Goal: Transaction & Acquisition: Obtain resource

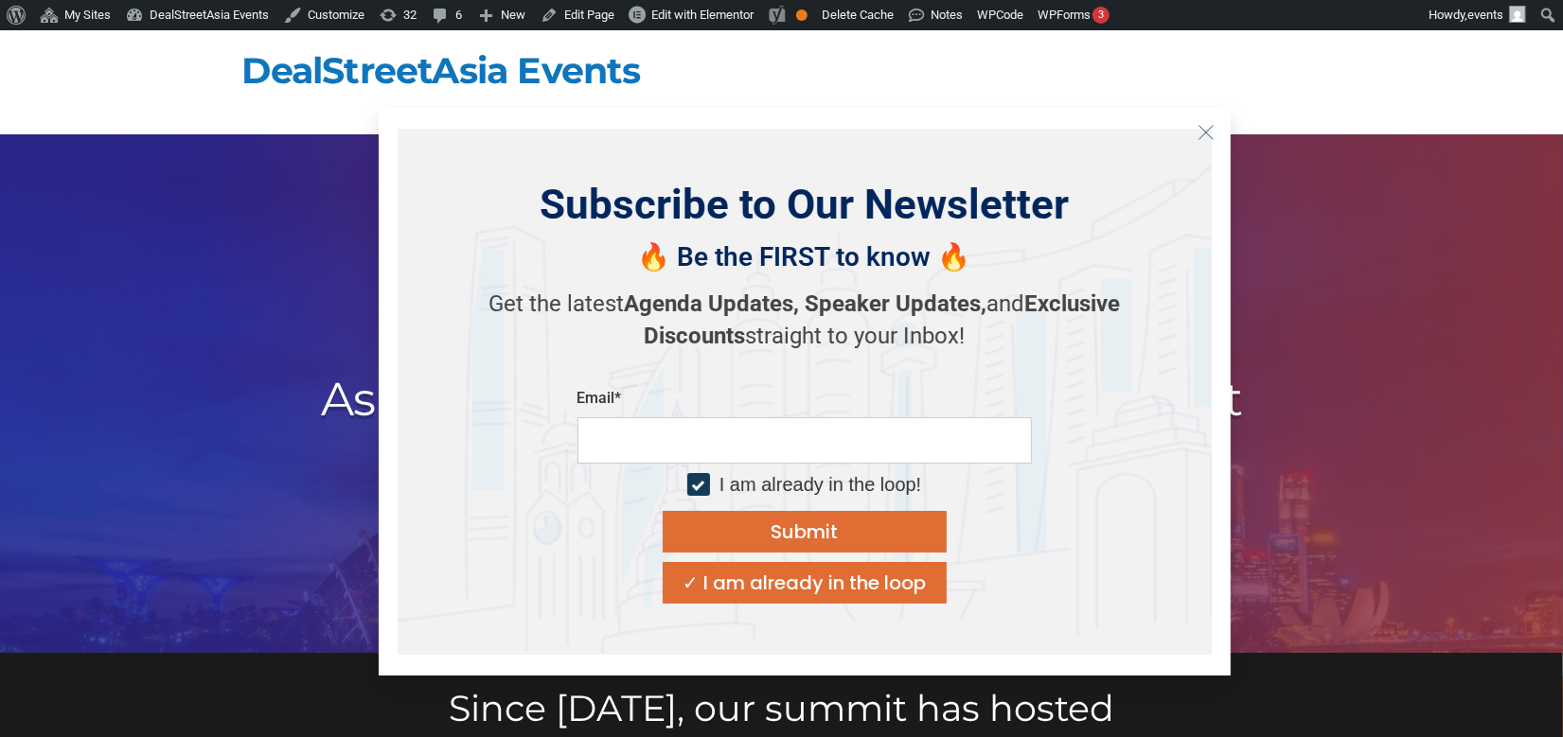
click at [1208, 133] on icon "Close" at bounding box center [1205, 132] width 17 height 17
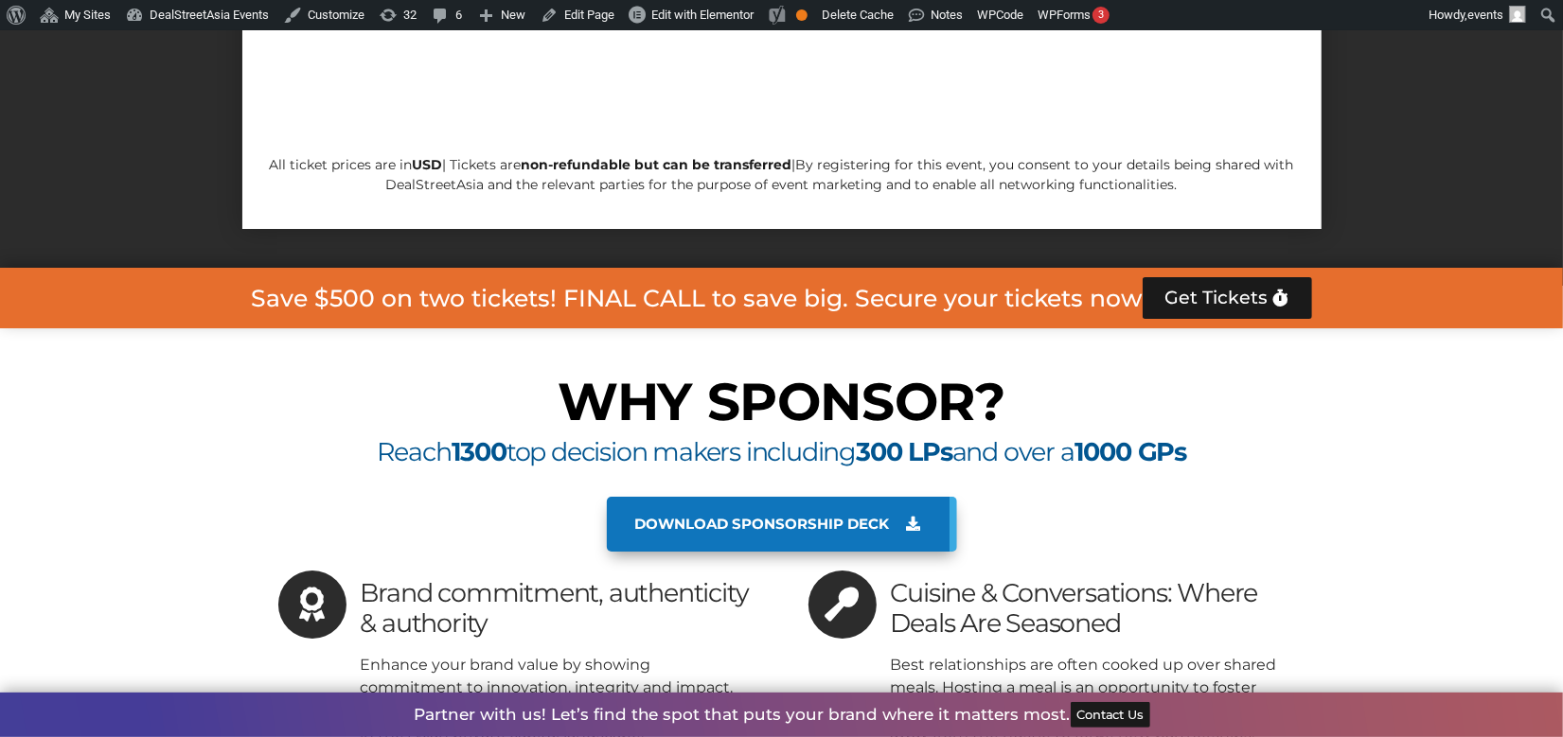
scroll to position [10041, 0]
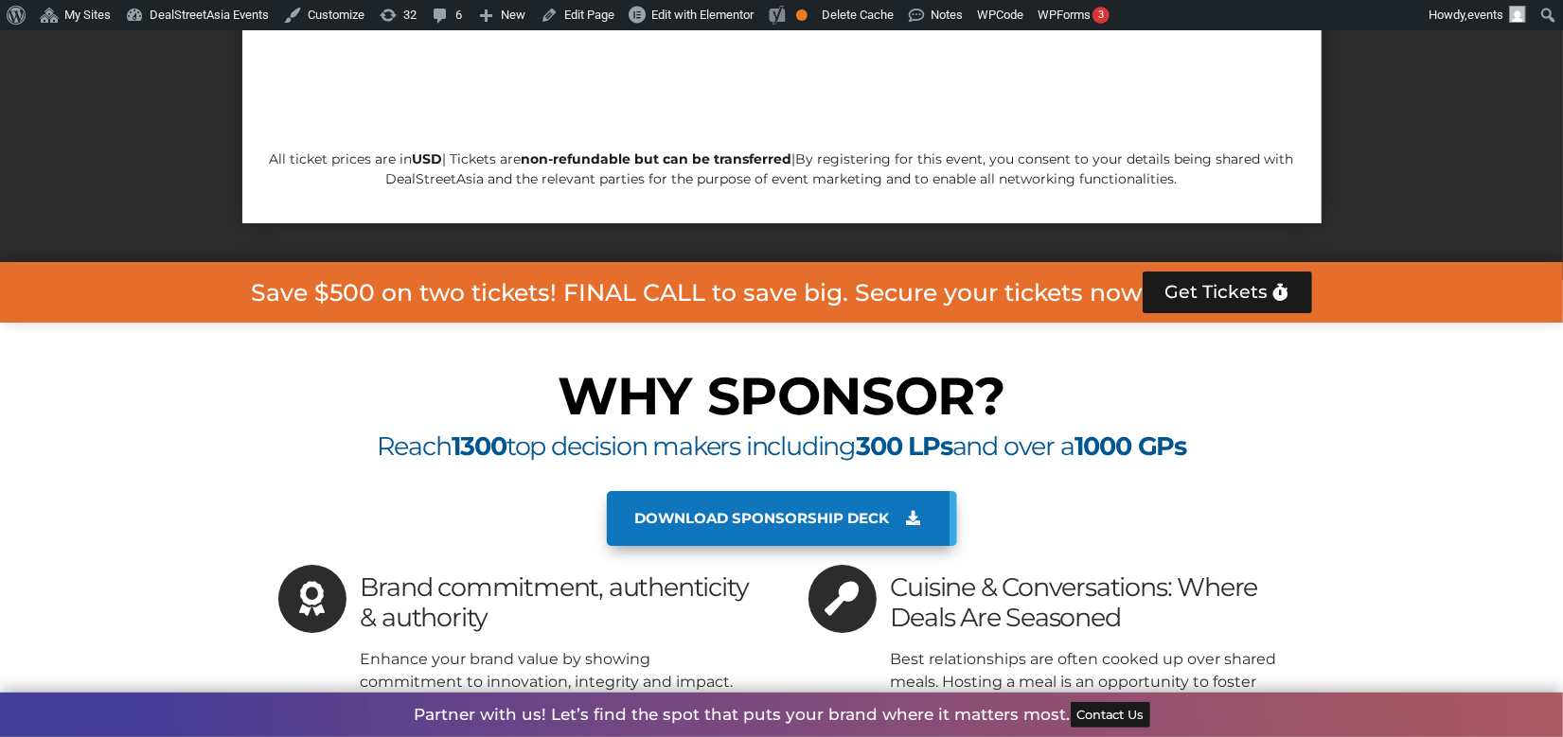
click at [843, 510] on span "Download sponsorship deck" at bounding box center [762, 518] width 255 height 17
click at [836, 510] on span "Download sponsorship deck" at bounding box center [762, 518] width 255 height 17
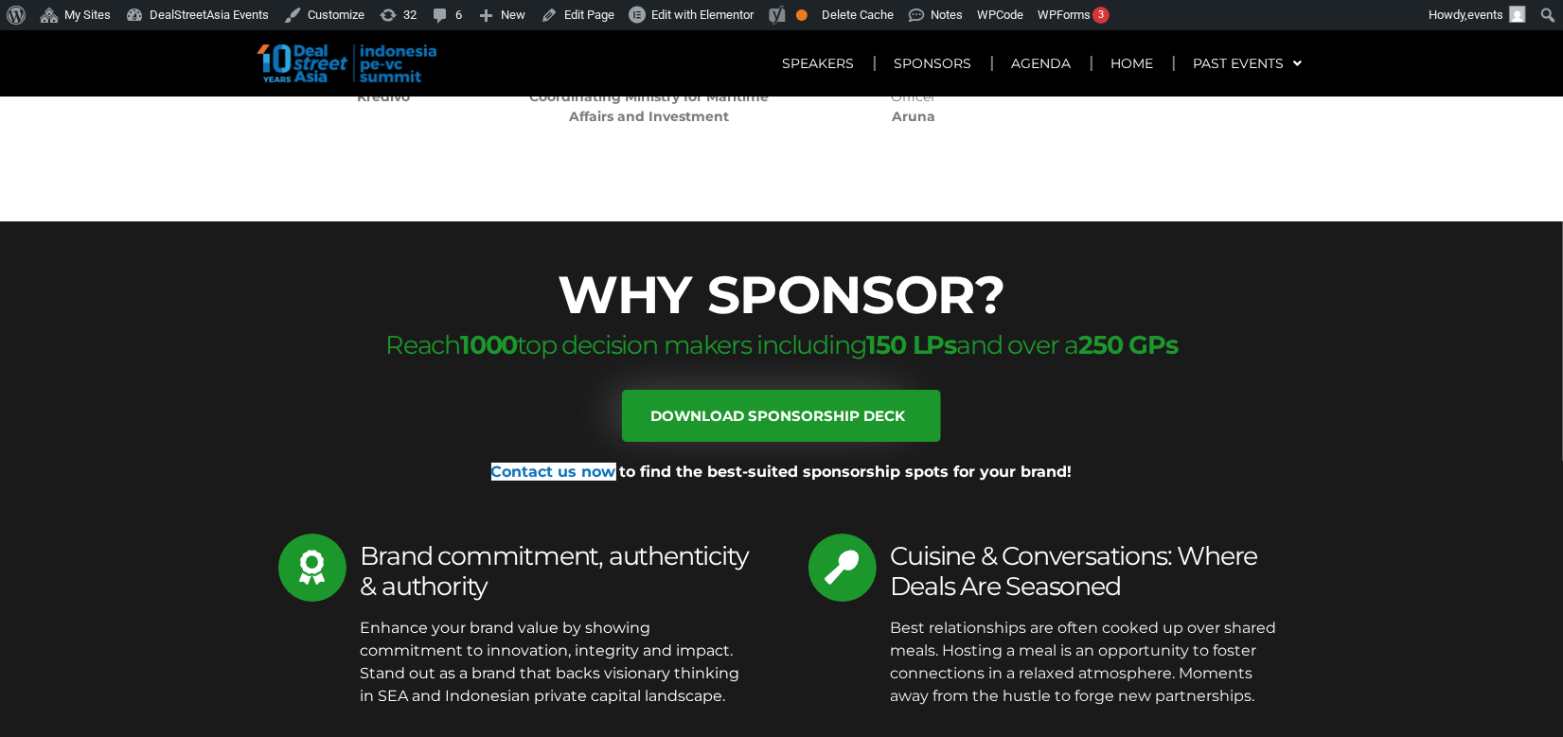
scroll to position [4787, 0]
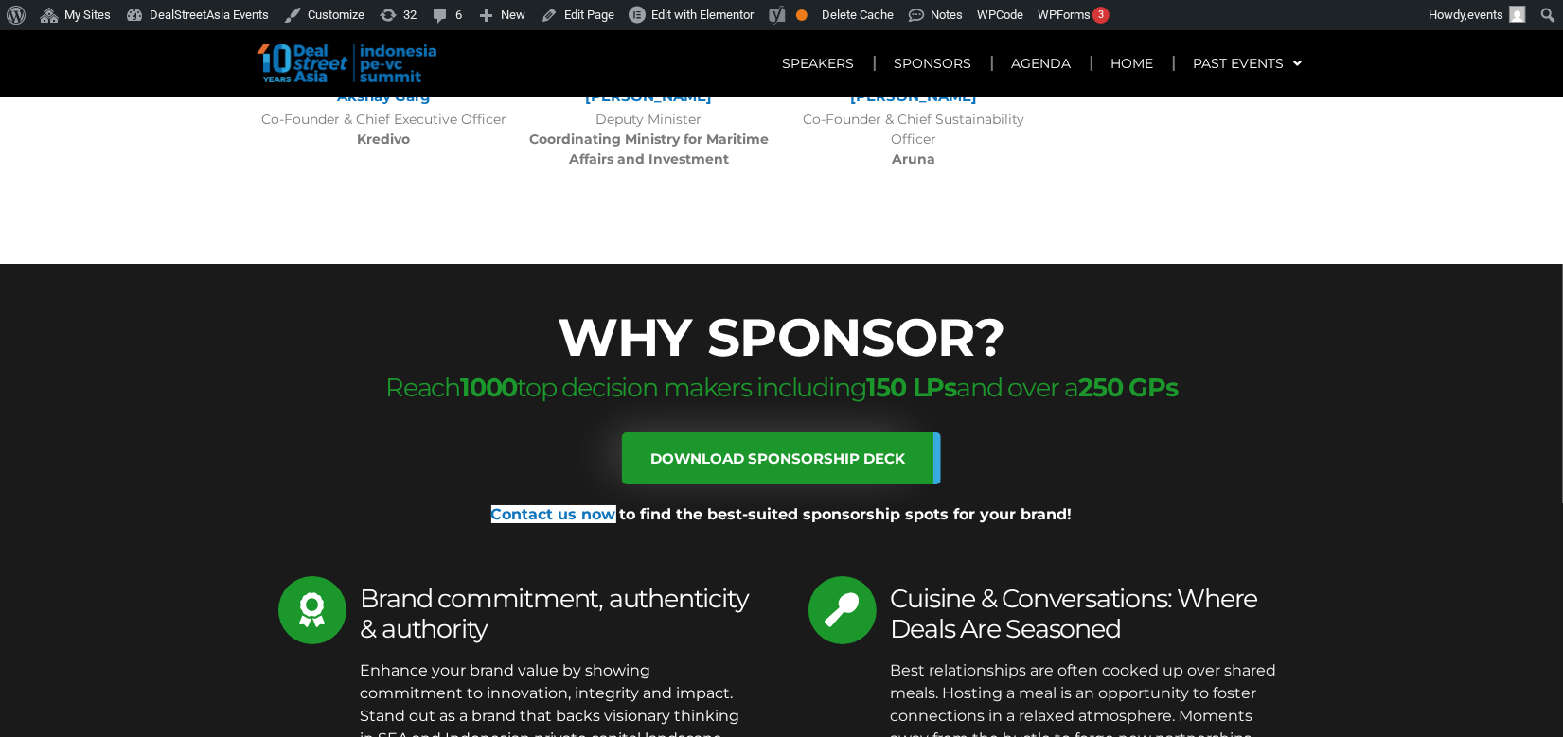
click at [839, 433] on link "Download sponsorship deck" at bounding box center [781, 459] width 319 height 52
